Goal: Task Accomplishment & Management: Manage account settings

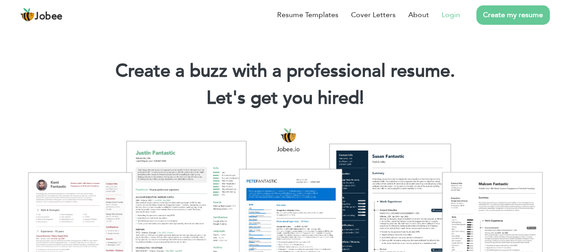
click at [452, 11] on link "Login" at bounding box center [451, 14] width 18 height 11
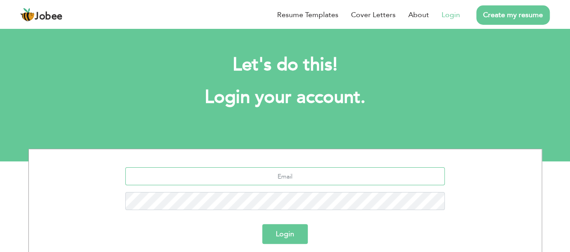
click at [313, 173] on input "text" at bounding box center [284, 176] width 319 height 18
click at [327, 178] on input "text" at bounding box center [284, 176] width 319 height 18
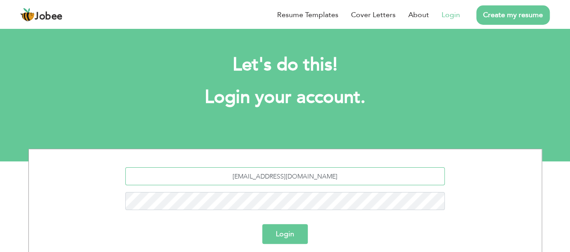
type input "[EMAIL_ADDRESS][DOMAIN_NAME]"
click at [289, 228] on button "Login" at bounding box center [285, 234] width 46 height 20
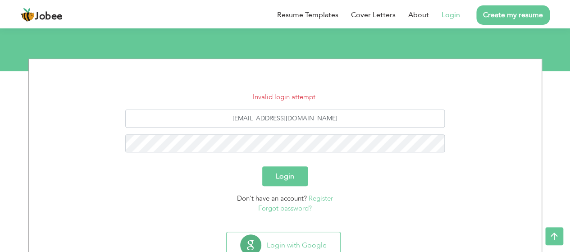
scroll to position [122, 0]
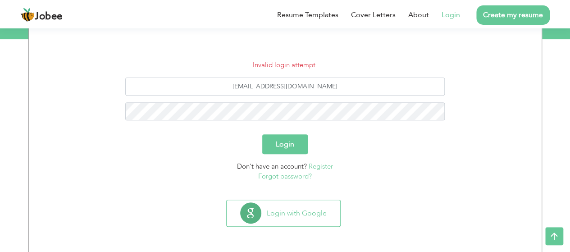
click at [299, 177] on link "Forgot password?" at bounding box center [285, 176] width 54 height 9
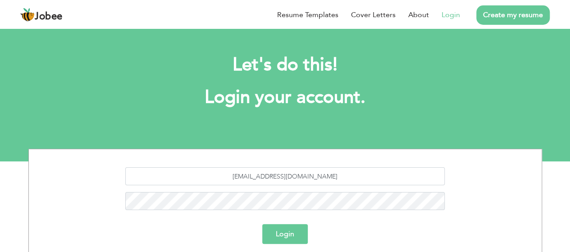
click at [290, 233] on button "Login" at bounding box center [285, 234] width 46 height 20
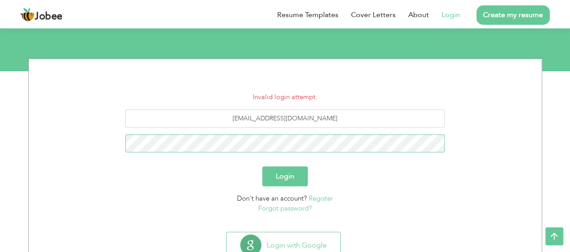
scroll to position [122, 0]
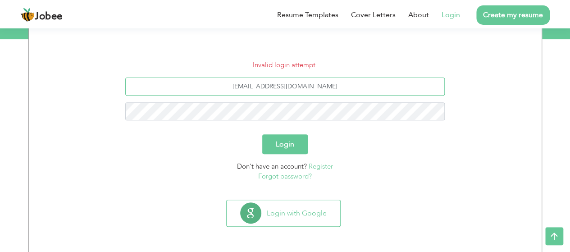
click at [286, 85] on input "sairahafeez047@gmail.com" at bounding box center [284, 87] width 319 height 18
type input "[EMAIL_ADDRESS][DOMAIN_NAME]"
click at [294, 141] on button "Login" at bounding box center [285, 144] width 46 height 20
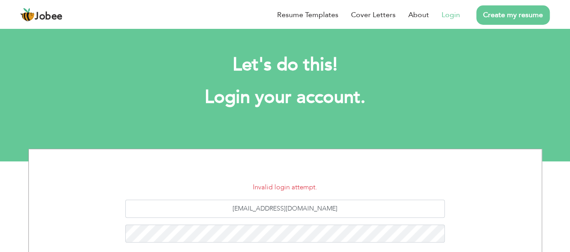
scroll to position [45, 0]
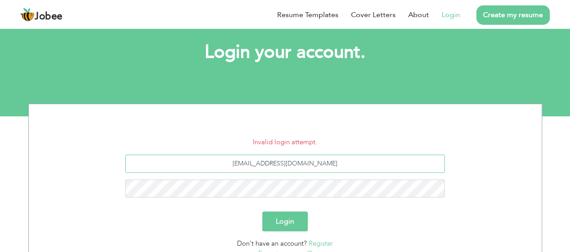
click at [258, 162] on input "sairahafeez7@gmail.com" at bounding box center [284, 164] width 319 height 18
type input "[EMAIL_ADDRESS][DOMAIN_NAME]"
click at [283, 213] on form "Invalid login attempt. sarahafeez7@gmail.com Login Don't have an account? Regis…" at bounding box center [285, 198] width 499 height 122
click at [283, 217] on button "Login" at bounding box center [285, 221] width 46 height 20
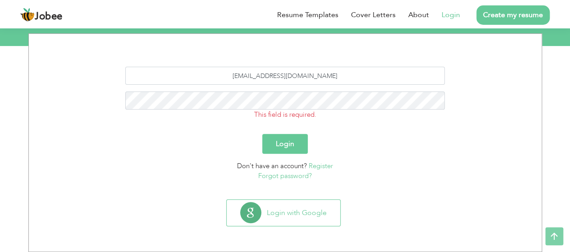
scroll to position [115, 0]
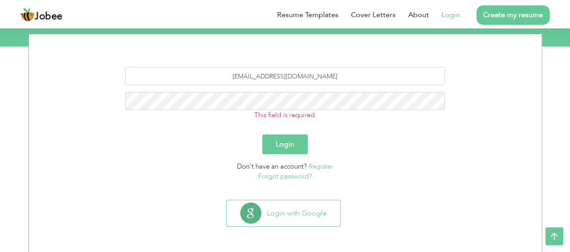
click at [296, 141] on button "Login" at bounding box center [285, 144] width 46 height 20
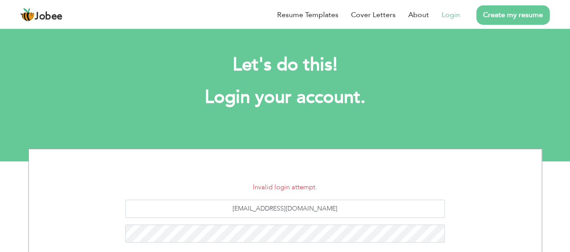
scroll to position [45, 0]
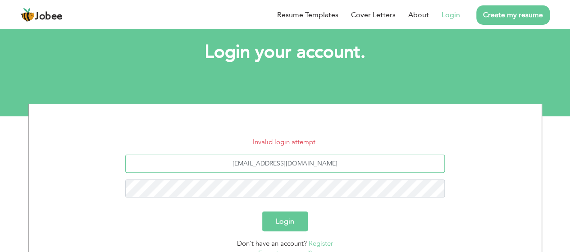
click at [257, 164] on input "[EMAIL_ADDRESS][DOMAIN_NAME]" at bounding box center [284, 164] width 319 height 18
click at [365, 165] on input "sairahafeez7@gmail.com" at bounding box center [284, 164] width 319 height 18
type input "[EMAIL_ADDRESS][DOMAIN_NAME]"
click at [300, 221] on button "Login" at bounding box center [285, 221] width 46 height 20
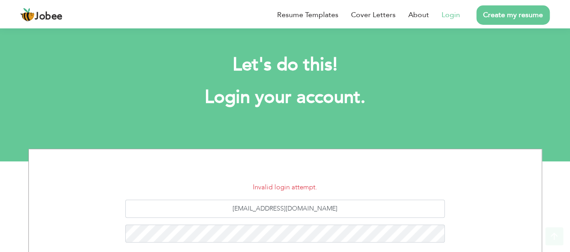
scroll to position [90, 0]
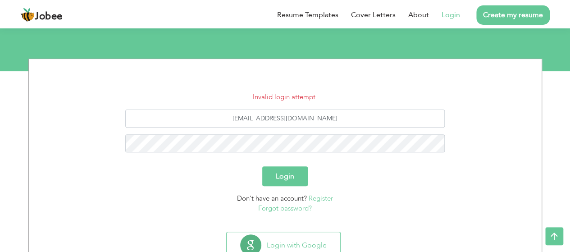
click at [299, 169] on button "Login" at bounding box center [285, 176] width 46 height 20
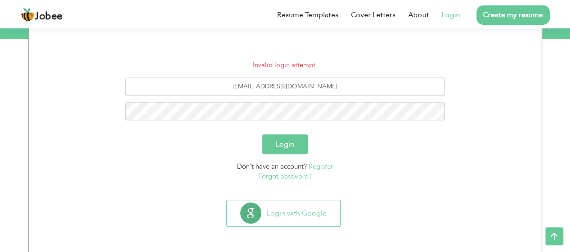
click at [297, 173] on link "Forgot password?" at bounding box center [285, 176] width 54 height 9
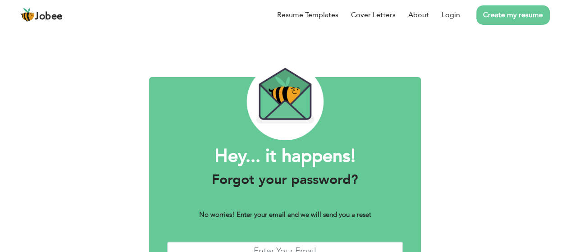
scroll to position [67, 0]
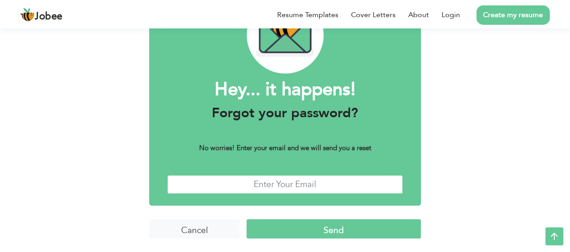
click at [334, 183] on input "text" at bounding box center [285, 184] width 236 height 19
type input "[EMAIL_ADDRESS][DOMAIN_NAME]"
drag, startPoint x: 306, startPoint y: 187, endPoint x: 218, endPoint y: 183, distance: 87.5
click at [218, 183] on input "[EMAIL_ADDRESS][DOMAIN_NAME]" at bounding box center [285, 184] width 236 height 19
